Goal: Check status: Check status

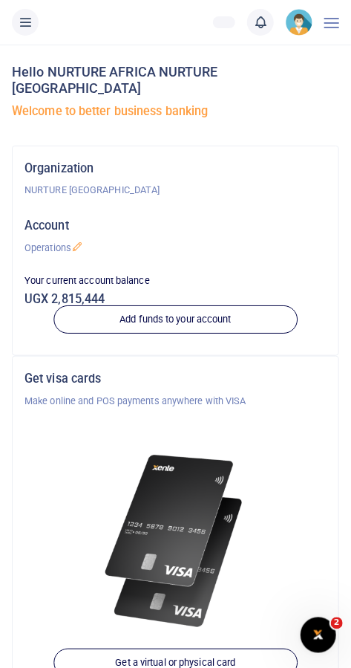
click at [260, 42] on ul "UGX 2,815,444 Add money Notifications 0 You have no new notification" at bounding box center [276, 22] width 150 height 45
click at [267, 28] on icon at bounding box center [260, 22] width 15 height 16
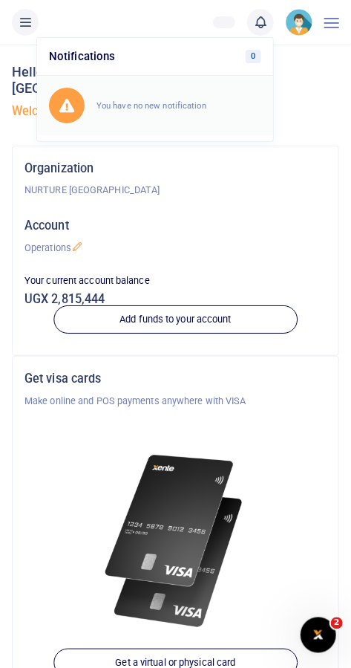
click at [198, 114] on div "You have no new notification" at bounding box center [155, 106] width 212 height 36
